Goal: Task Accomplishment & Management: Use online tool/utility

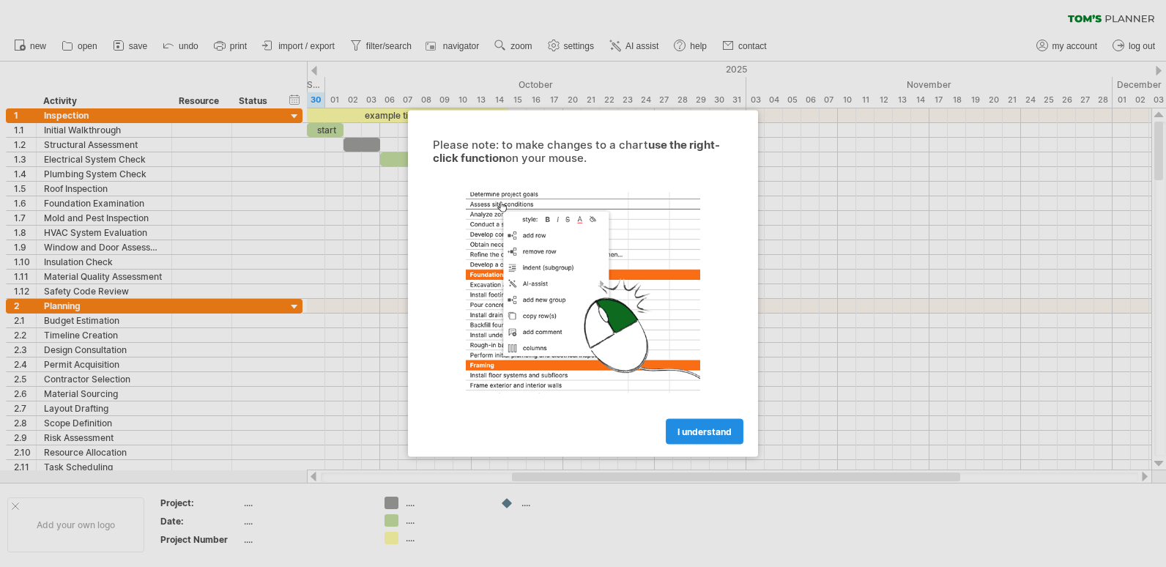
click at [708, 432] on span "I understand" at bounding box center [705, 431] width 54 height 11
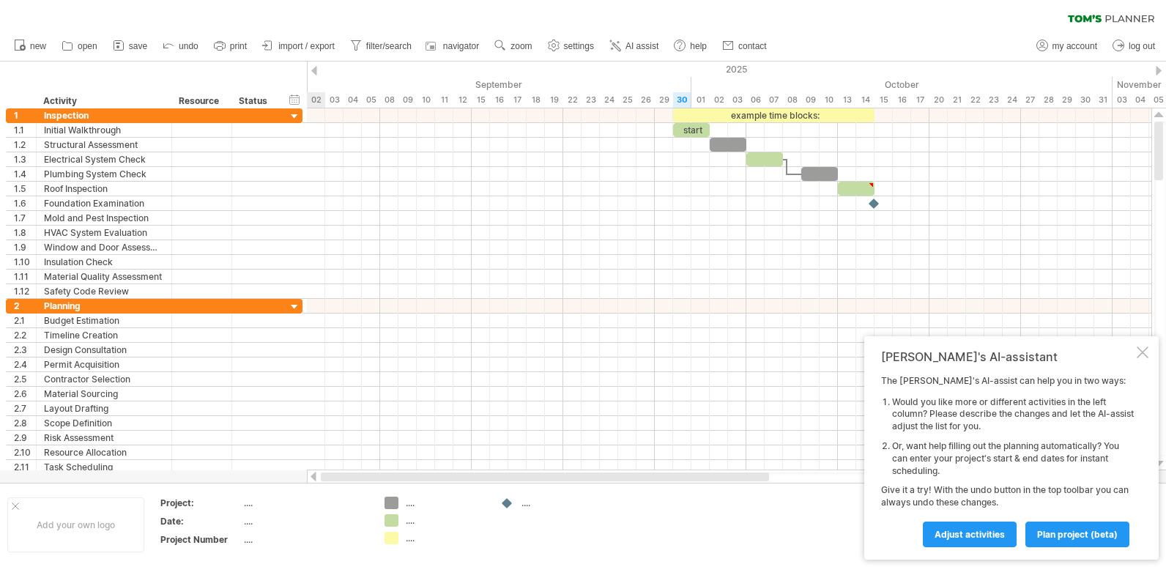
drag, startPoint x: 543, startPoint y: 476, endPoint x: 318, endPoint y: 505, distance: 226.8
click at [318, 505] on div "Trying to reach [DOMAIN_NAME] Connected again... 0% clear filter new 1" at bounding box center [583, 283] width 1166 height 567
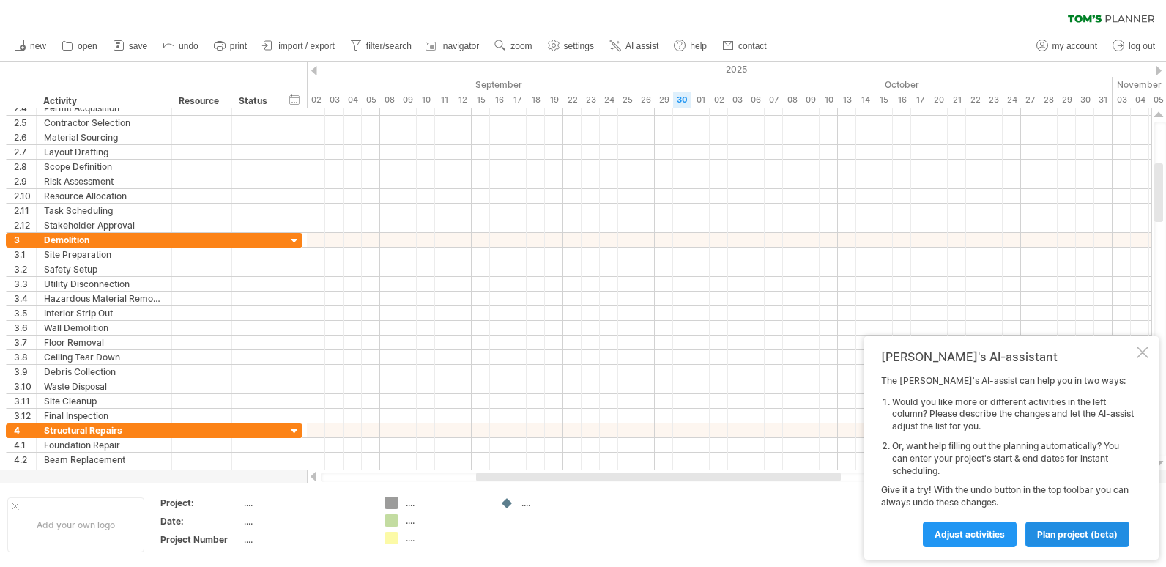
click at [1053, 538] on span "plan project (beta)" at bounding box center [1077, 534] width 81 height 11
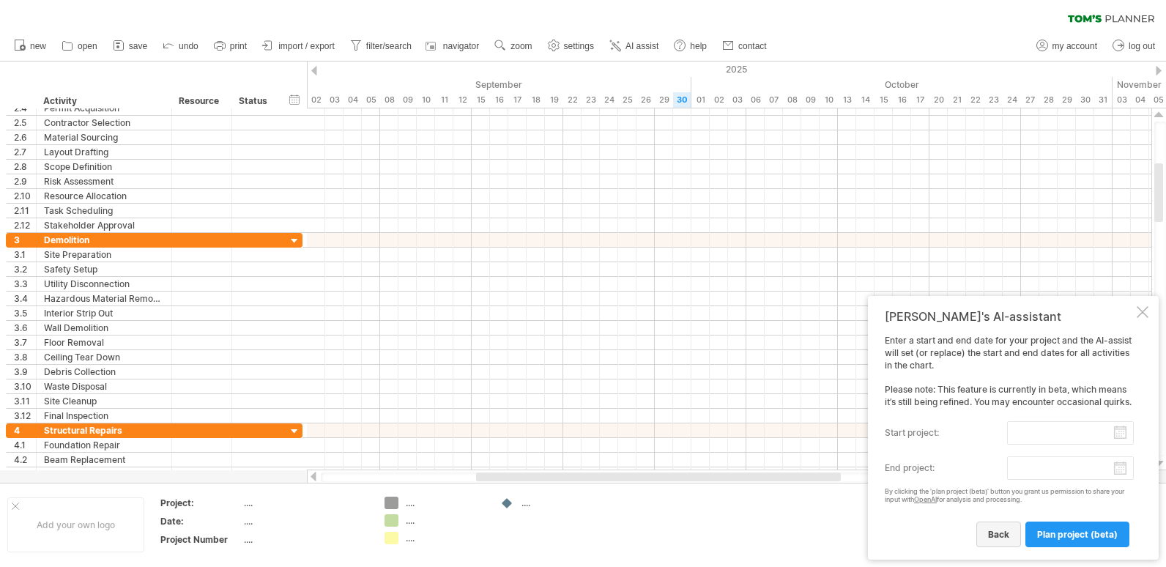
click at [996, 536] on span "back" at bounding box center [998, 534] width 21 height 11
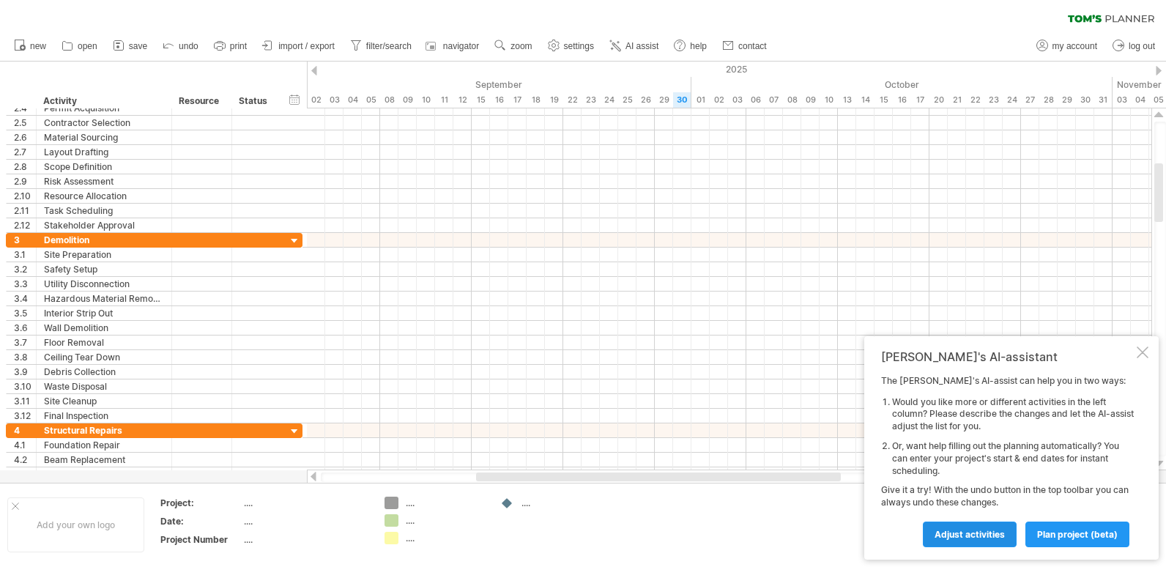
click at [982, 534] on span "Adjust activities" at bounding box center [970, 534] width 70 height 11
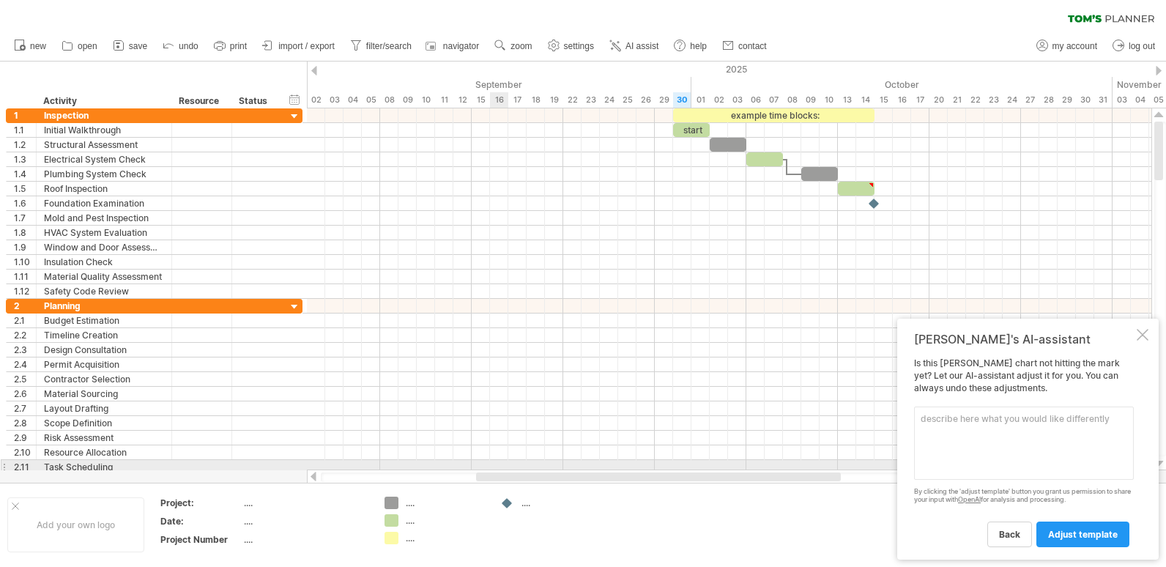
drag, startPoint x: 423, startPoint y: 478, endPoint x: 492, endPoint y: 475, distance: 68.9
click at [500, 467] on div "Trying to reach [DOMAIN_NAME] Connected again... 0% clear filter new 1" at bounding box center [583, 283] width 1166 height 567
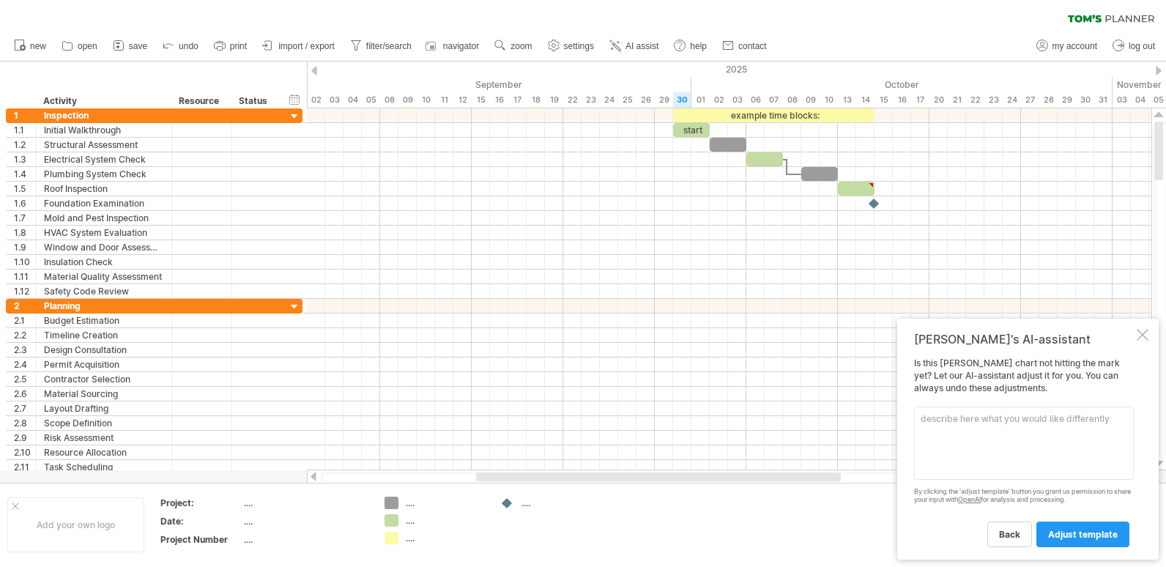
click at [508, 476] on div at bounding box center [658, 477] width 365 height 9
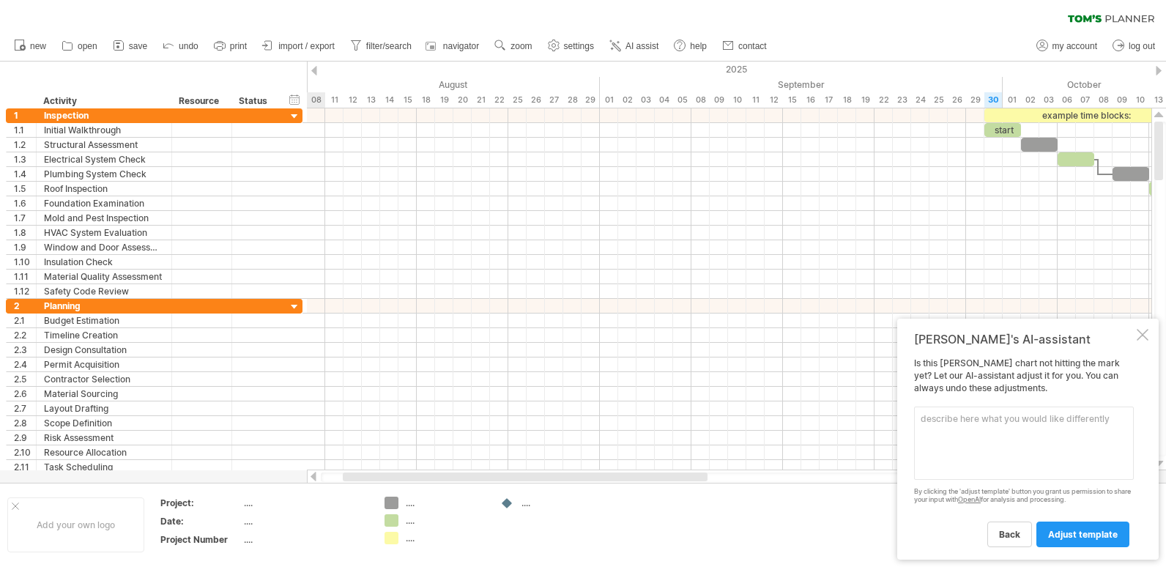
drag, startPoint x: 508, startPoint y: 476, endPoint x: 374, endPoint y: 503, distance: 136.8
click at [374, 503] on div "Trying to reach [DOMAIN_NAME] Connected again... 0% clear filter new 1" at bounding box center [583, 283] width 1166 height 567
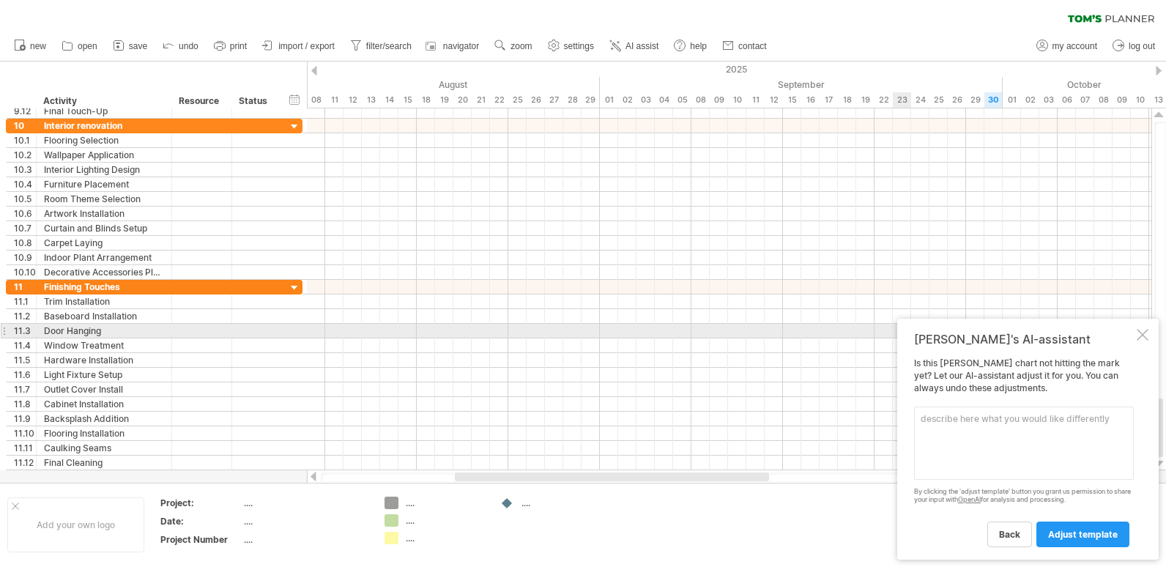
click at [1145, 336] on div at bounding box center [1143, 335] width 12 height 12
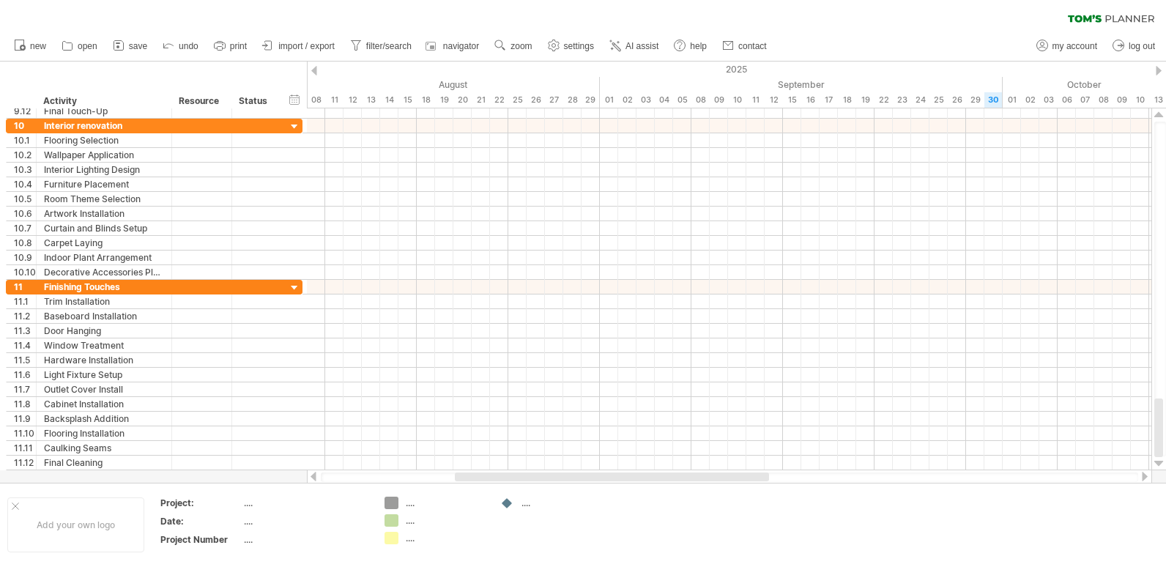
click at [962, 42] on div "new" at bounding box center [583, 46] width 1166 height 31
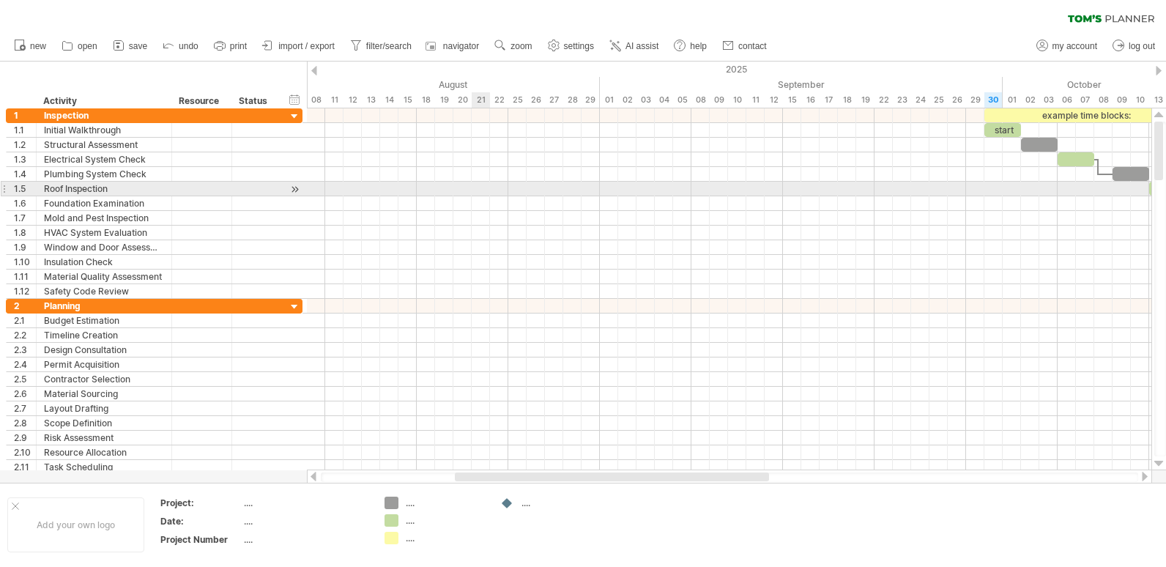
click at [478, 184] on div at bounding box center [729, 189] width 845 height 15
click at [662, 194] on div at bounding box center [729, 189] width 845 height 15
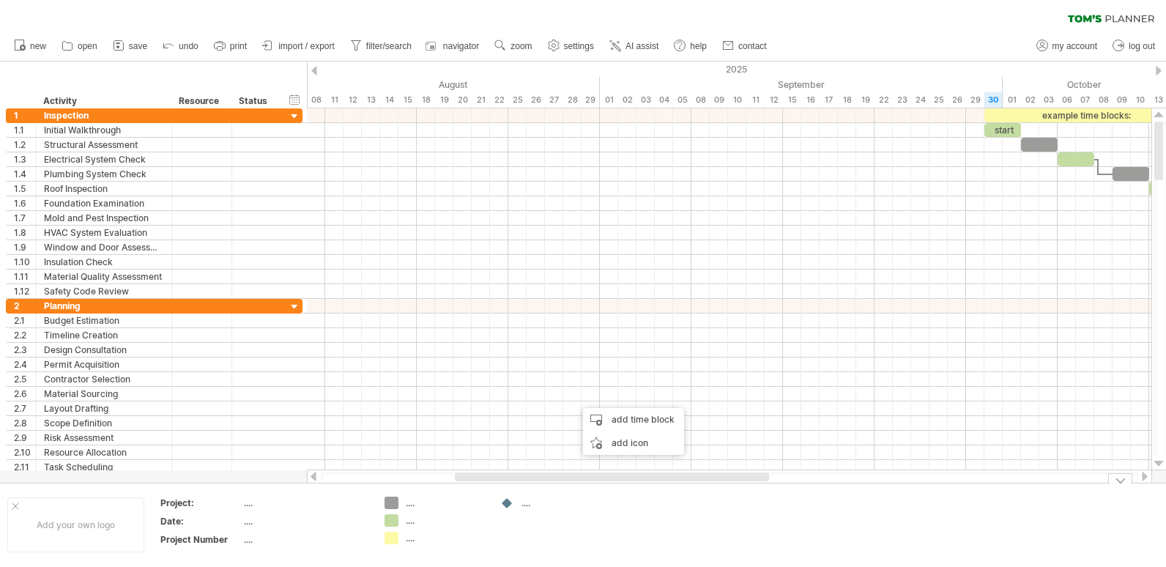
click at [648, 477] on div at bounding box center [612, 477] width 314 height 9
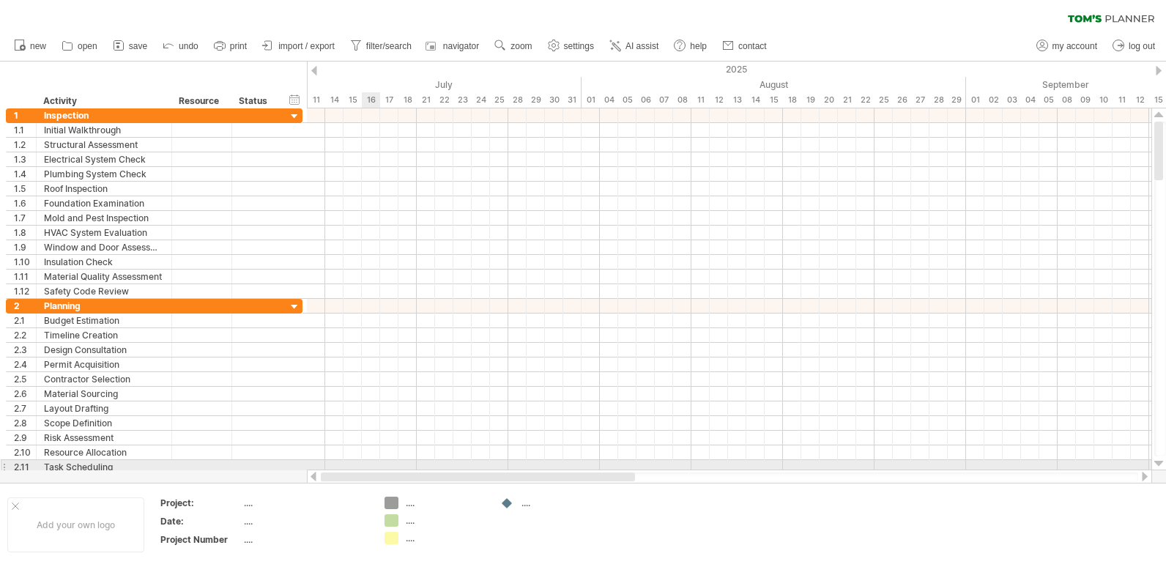
drag, startPoint x: 648, startPoint y: 477, endPoint x: 351, endPoint y: 473, distance: 296.7
click at [358, 475] on div at bounding box center [478, 477] width 314 height 9
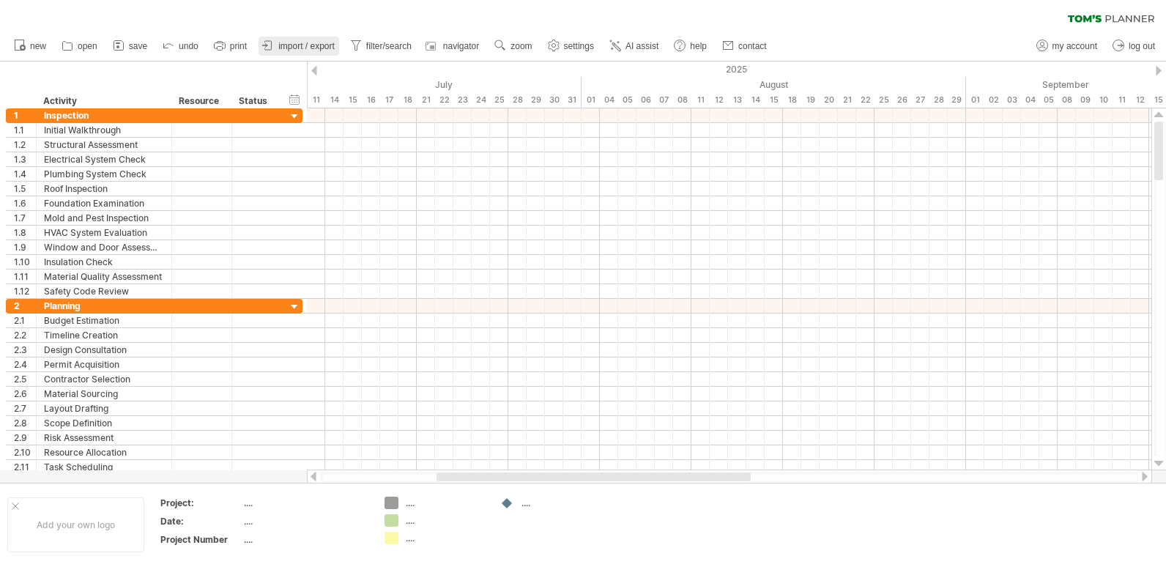
click at [316, 42] on span "import / export" at bounding box center [306, 46] width 56 height 10
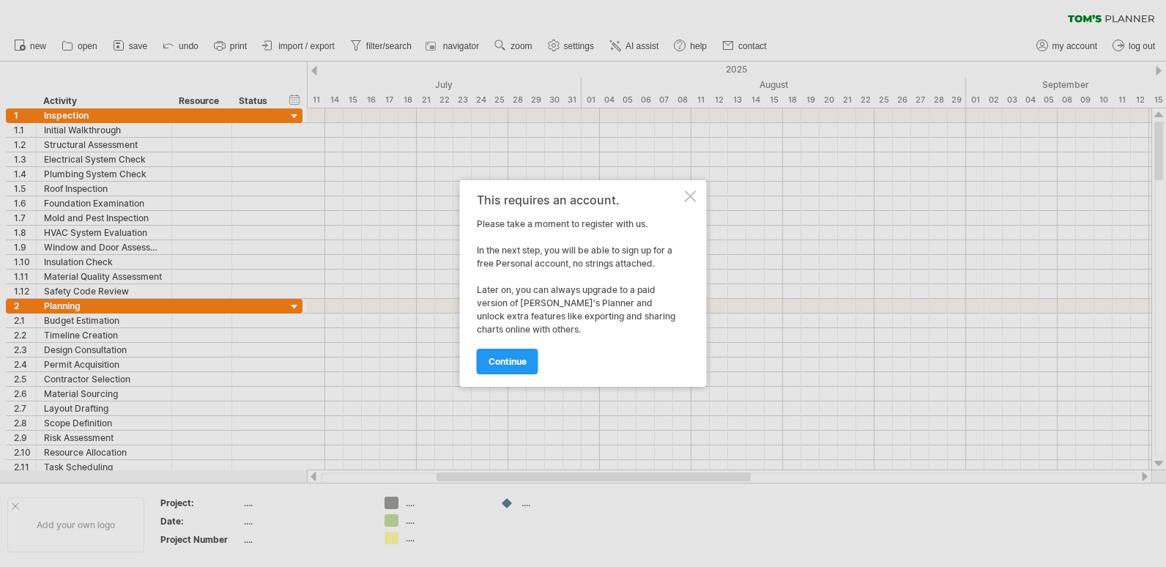
click at [692, 191] on div at bounding box center [691, 196] width 12 height 12
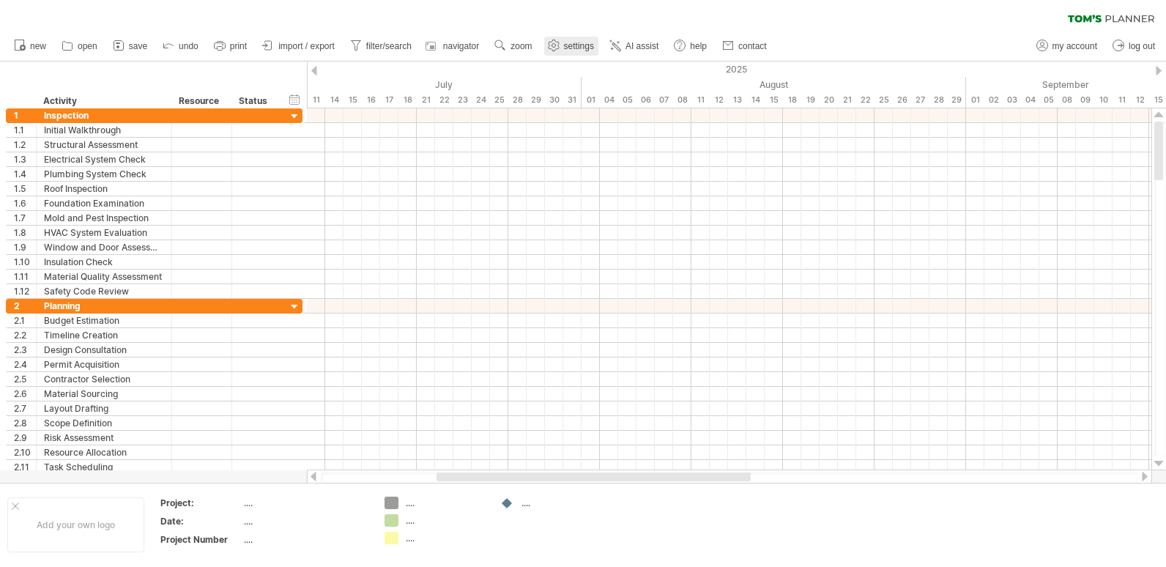
click at [574, 41] on span "settings" at bounding box center [579, 46] width 30 height 10
select select "*"
select select "**"
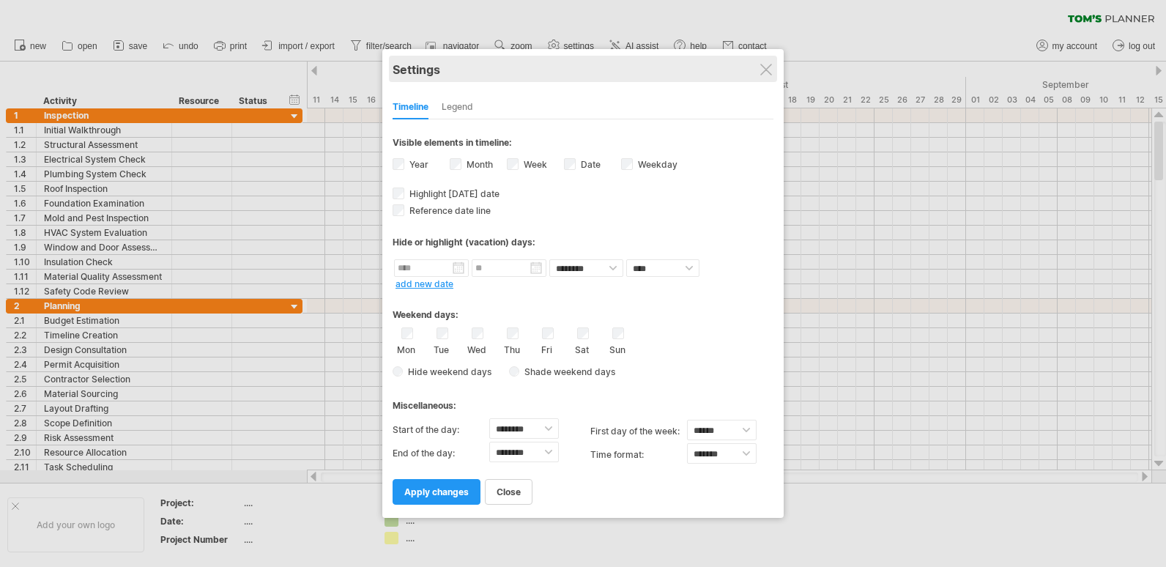
click at [774, 65] on div "Settings" at bounding box center [583, 69] width 381 height 26
click at [767, 73] on div at bounding box center [766, 70] width 12 height 12
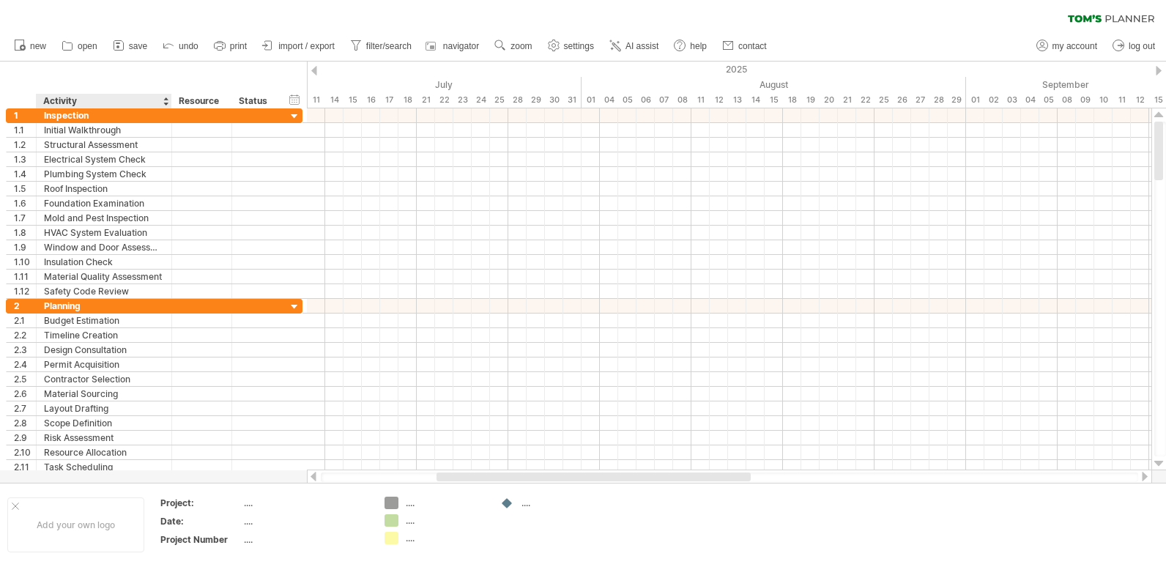
click at [56, 72] on div "hide start/end/duration show start/end/duration ******** Activity ******** Reso…" at bounding box center [153, 85] width 307 height 47
click at [79, 81] on div "hide start/end/duration show start/end/duration ******** Activity ******** Reso…" at bounding box center [153, 85] width 307 height 47
click at [166, 102] on div at bounding box center [166, 101] width 6 height 15
click at [165, 95] on div at bounding box center [166, 101] width 6 height 15
click at [144, 86] on div "hide start/end/duration show start/end/duration ******** Activity ******** Reso…" at bounding box center [153, 85] width 307 height 47
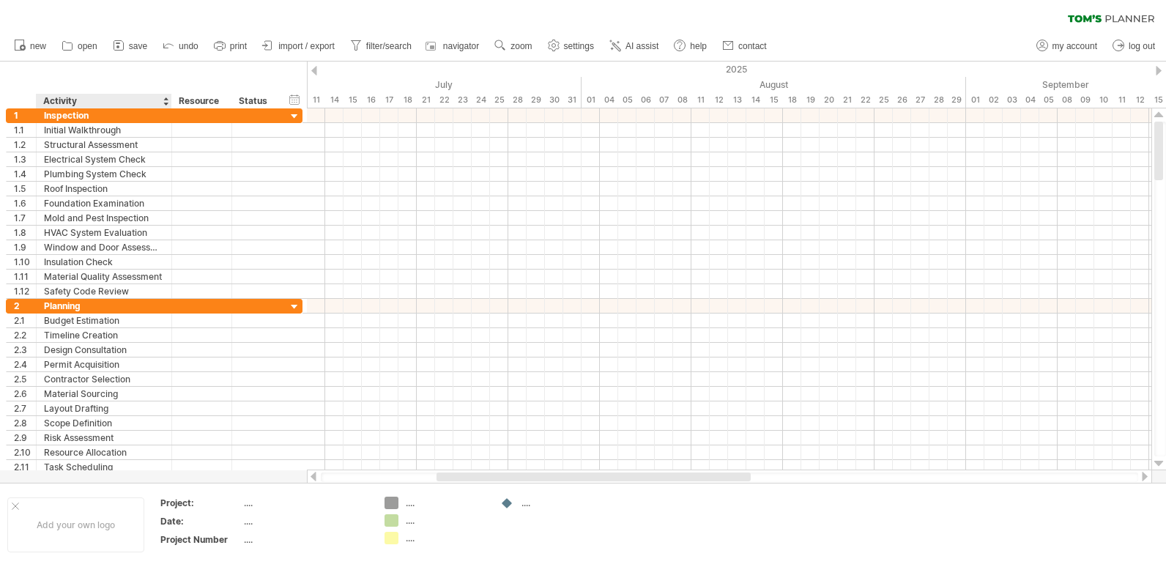
click at [108, 103] on div "Activity" at bounding box center [103, 101] width 120 height 15
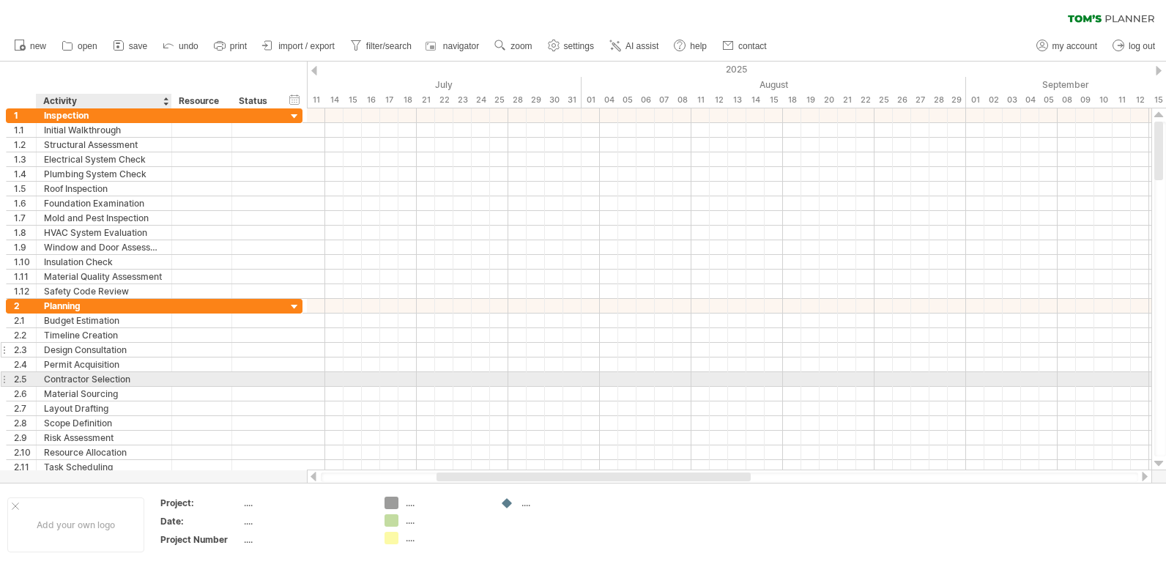
drag, startPoint x: 30, startPoint y: 81, endPoint x: 142, endPoint y: 347, distance: 289.3
click at [130, 379] on div "Trying to reach [DOMAIN_NAME] Connected again... 0% clear filter new 1" at bounding box center [583, 283] width 1166 height 567
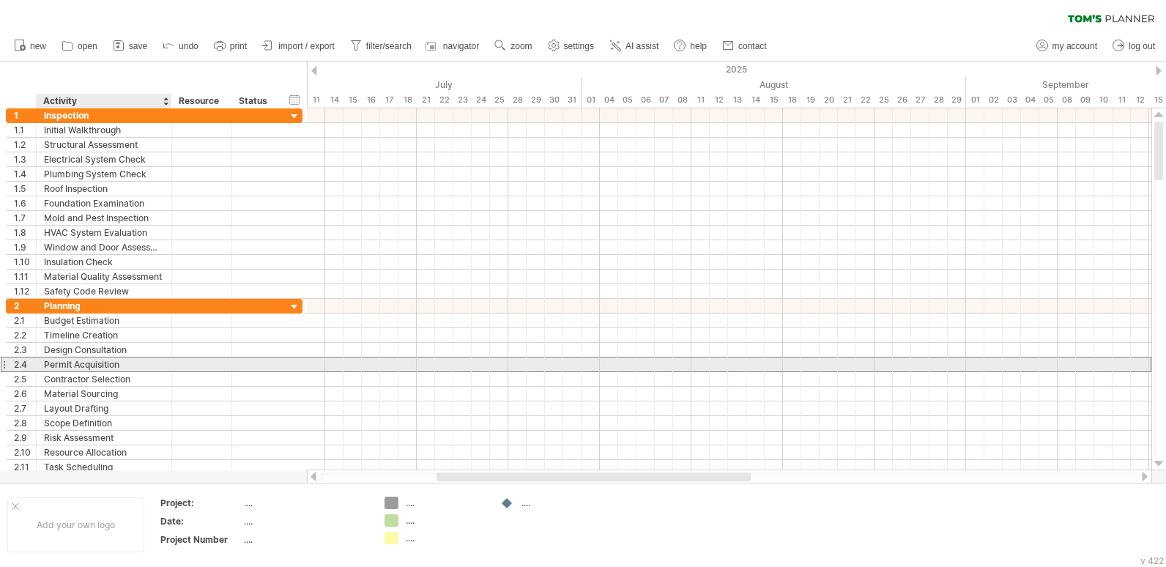
click at [123, 360] on div "Permit Acquisition" at bounding box center [104, 365] width 120 height 14
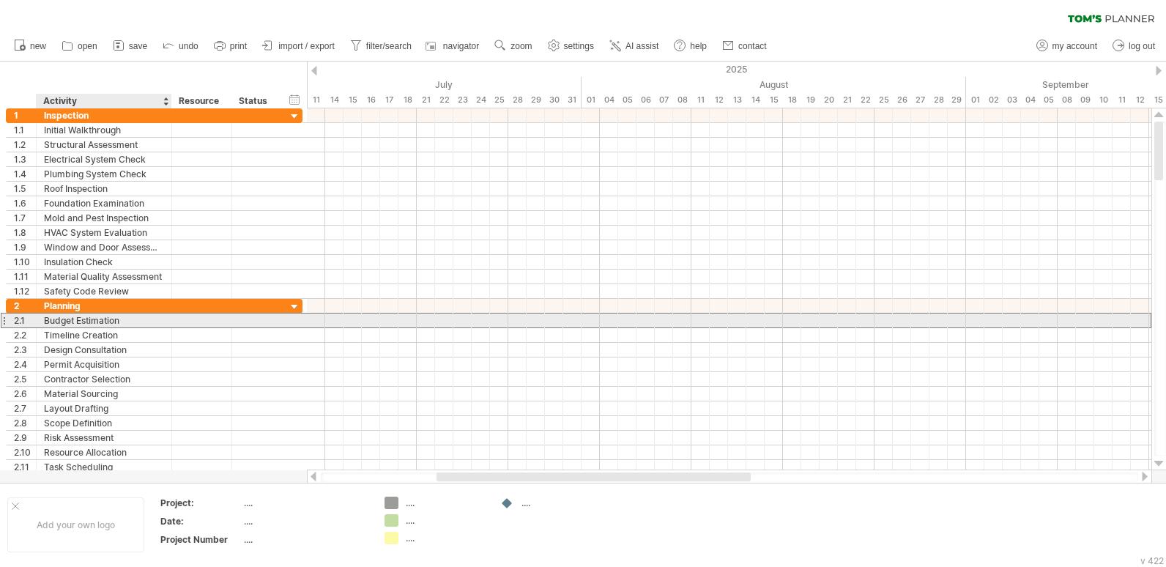
click at [118, 322] on div "Budget Estimation" at bounding box center [104, 321] width 120 height 14
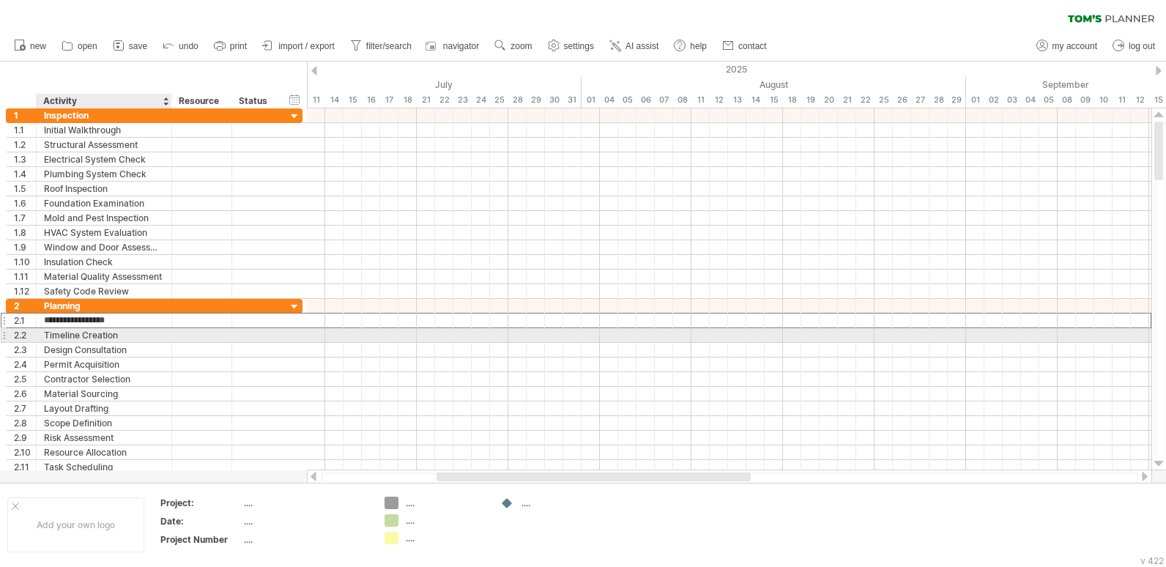
click at [98, 331] on div "Timeline Creation" at bounding box center [104, 335] width 120 height 14
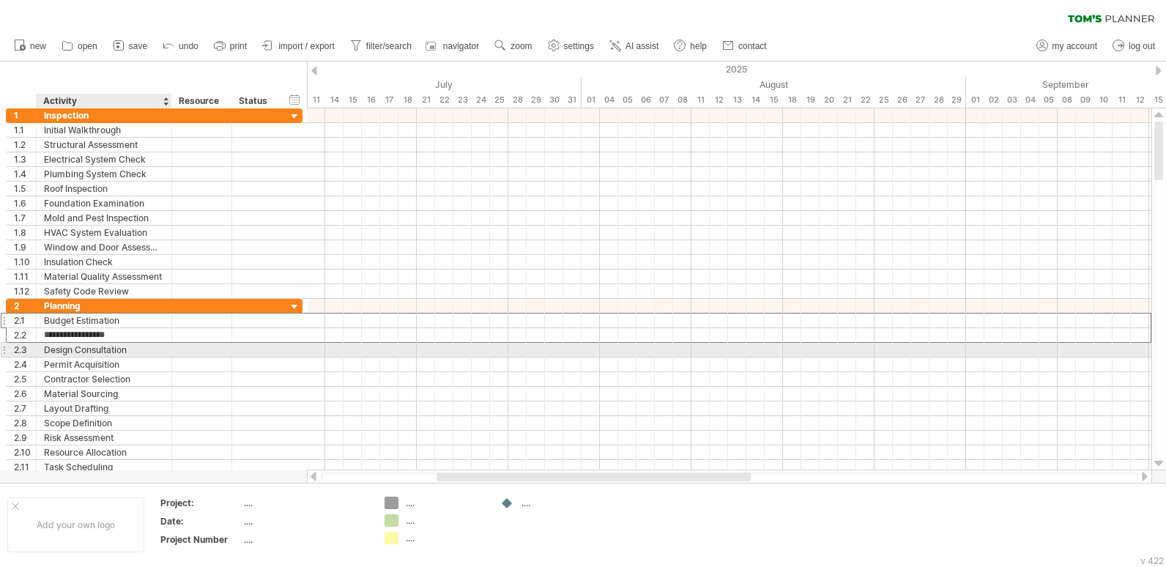
click at [97, 350] on div "Design Consultation" at bounding box center [104, 350] width 120 height 14
click at [545, 349] on div at bounding box center [729, 349] width 845 height 15
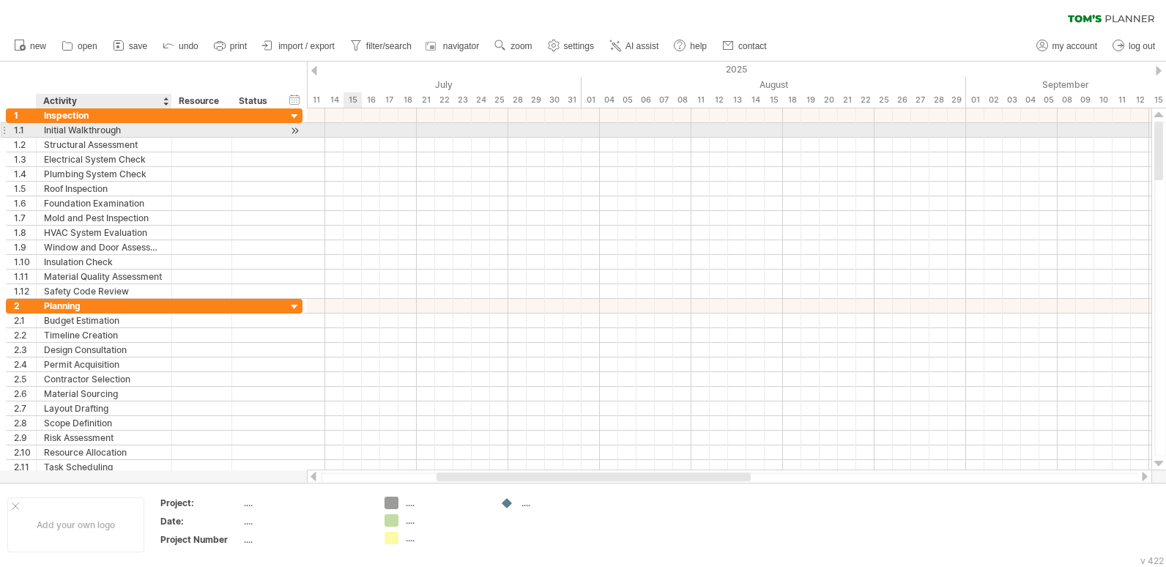
click at [88, 131] on div "Initial Walkthrough" at bounding box center [104, 130] width 120 height 14
click at [87, 130] on input "**********" at bounding box center [104, 130] width 120 height 14
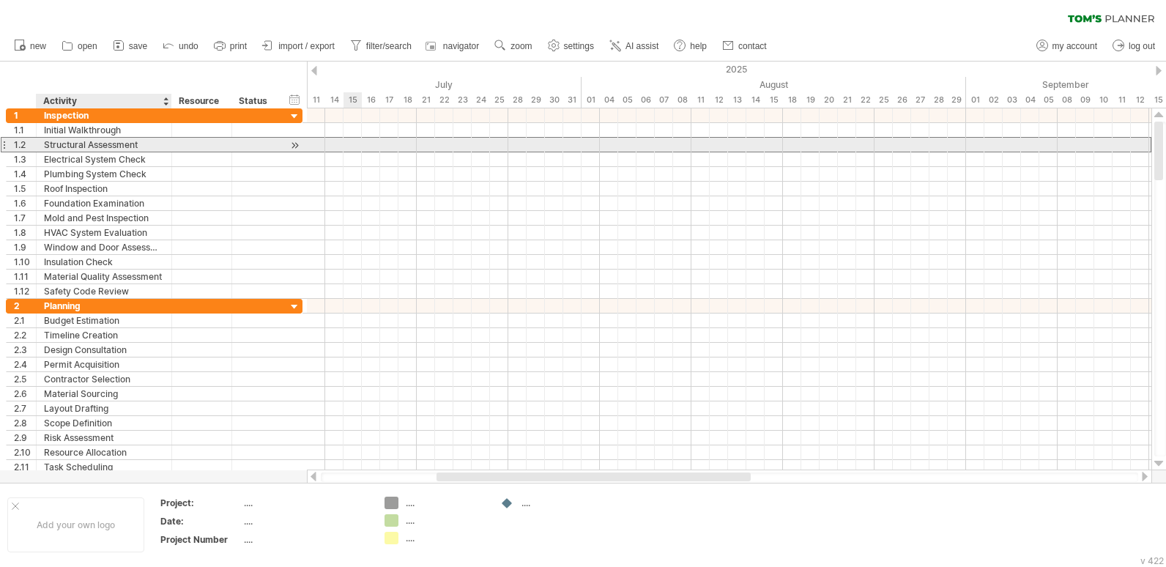
click at [81, 142] on div "Structural Assessment" at bounding box center [104, 145] width 120 height 14
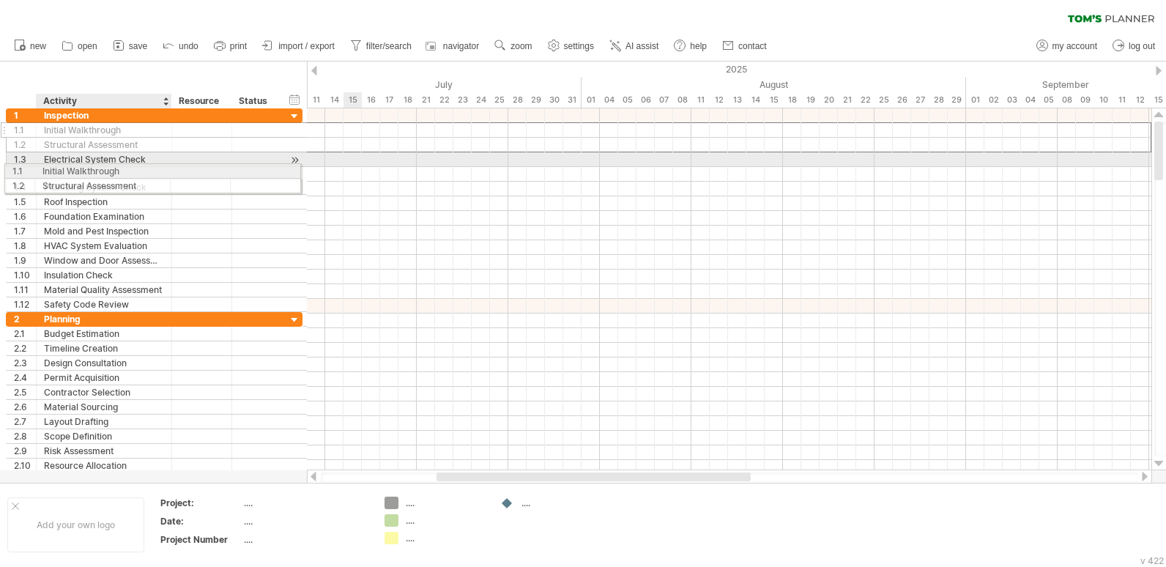
drag, startPoint x: 97, startPoint y: 123, endPoint x: 92, endPoint y: 164, distance: 41.3
click at [92, 164] on div "**********" at bounding box center [154, 210] width 297 height 204
